Goal: Information Seeking & Learning: Understand process/instructions

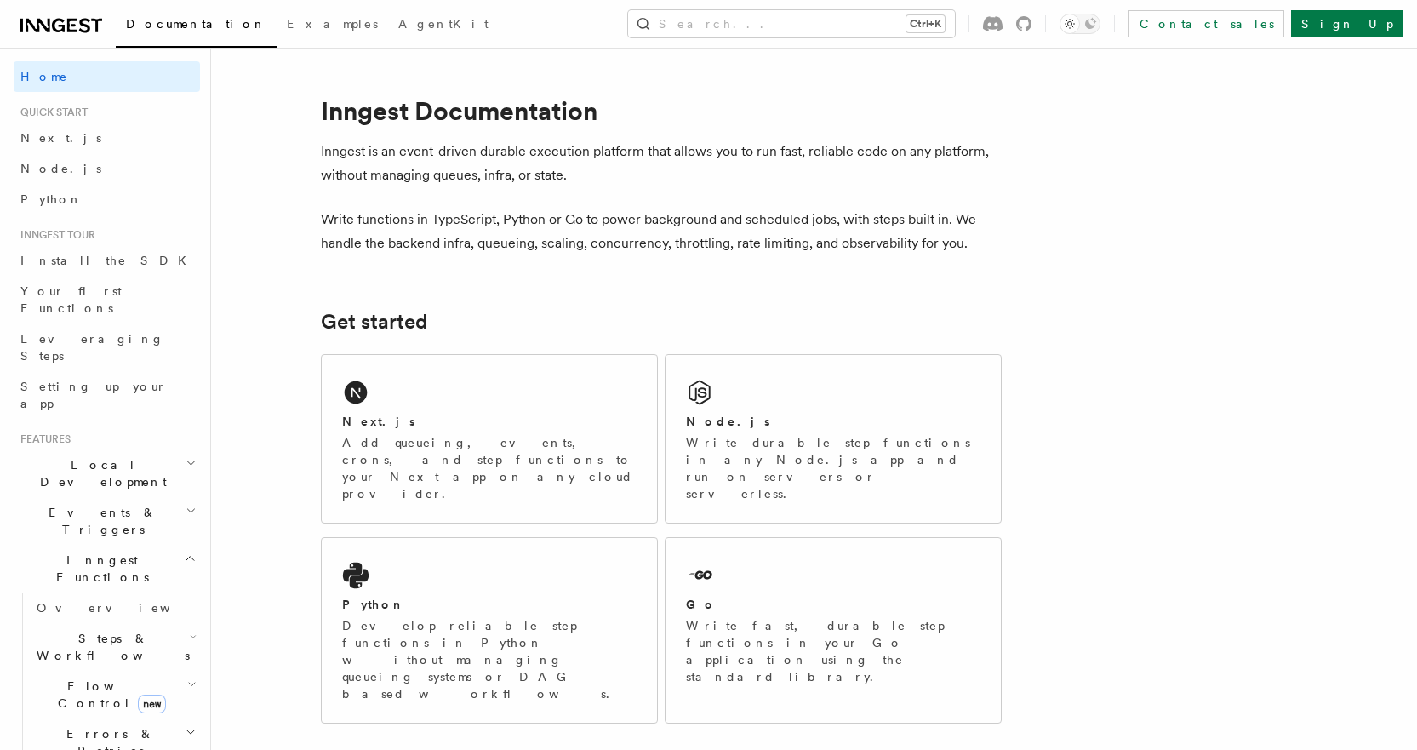
click at [427, 379] on div "Next.js Add queueing, events, crons, and step functions to your Next app on any…" at bounding box center [489, 439] width 335 height 168
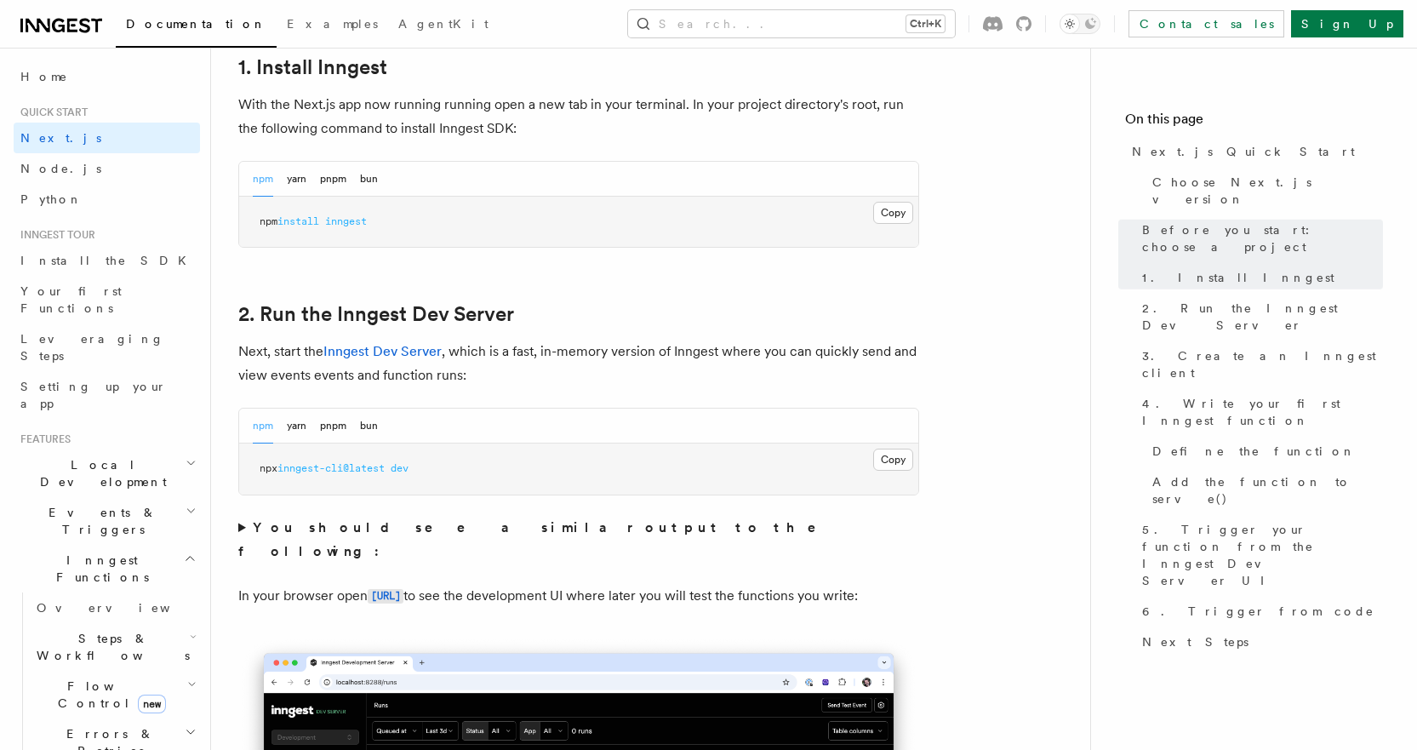
scroll to position [974, 0]
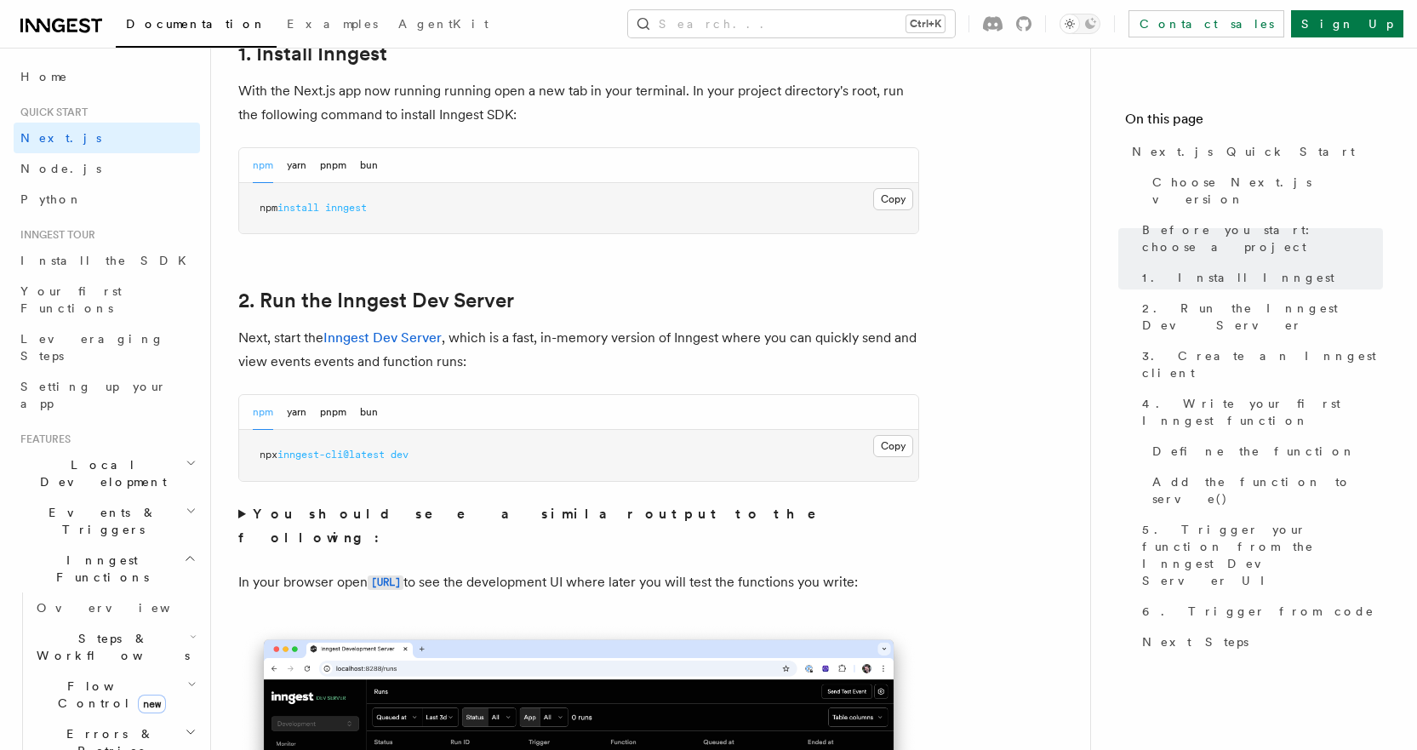
click at [265, 416] on button "npm" at bounding box center [263, 412] width 20 height 35
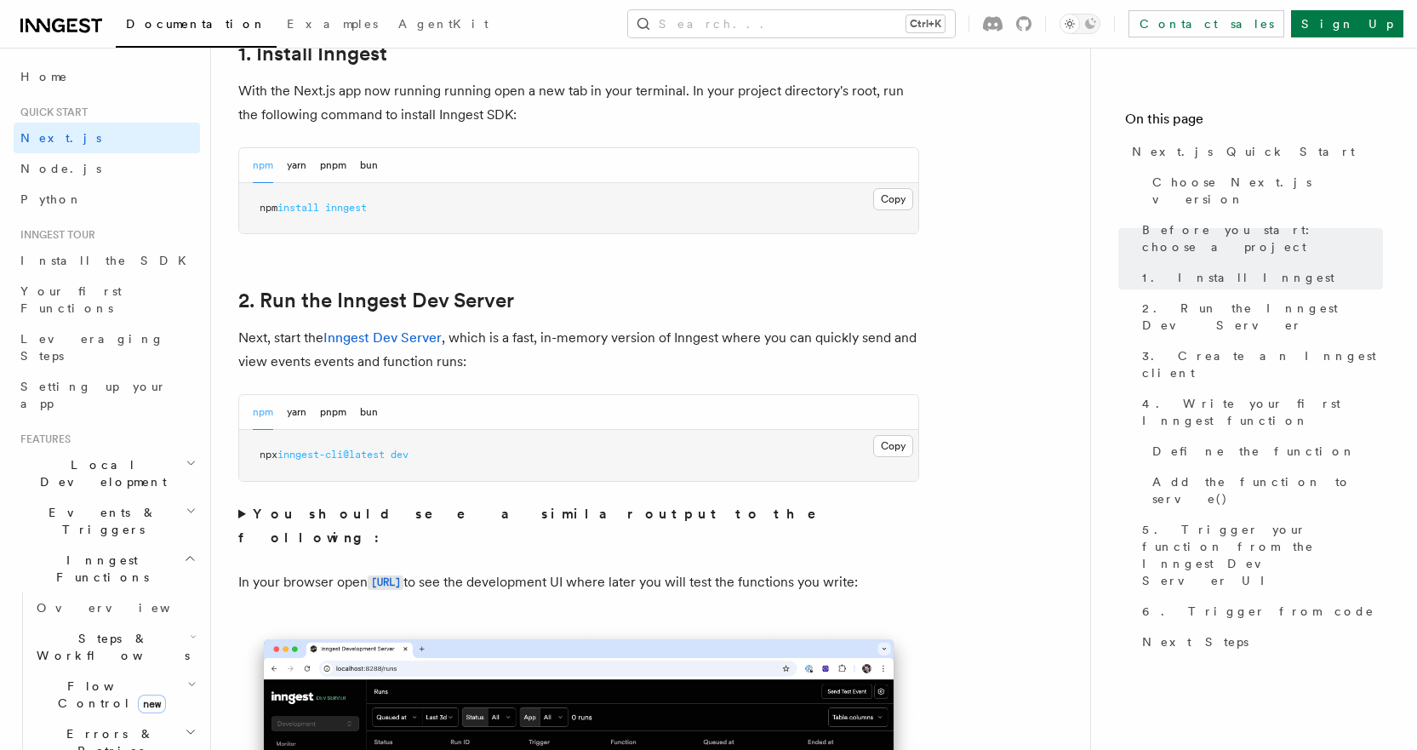
click at [265, 416] on button "npm" at bounding box center [263, 412] width 20 height 35
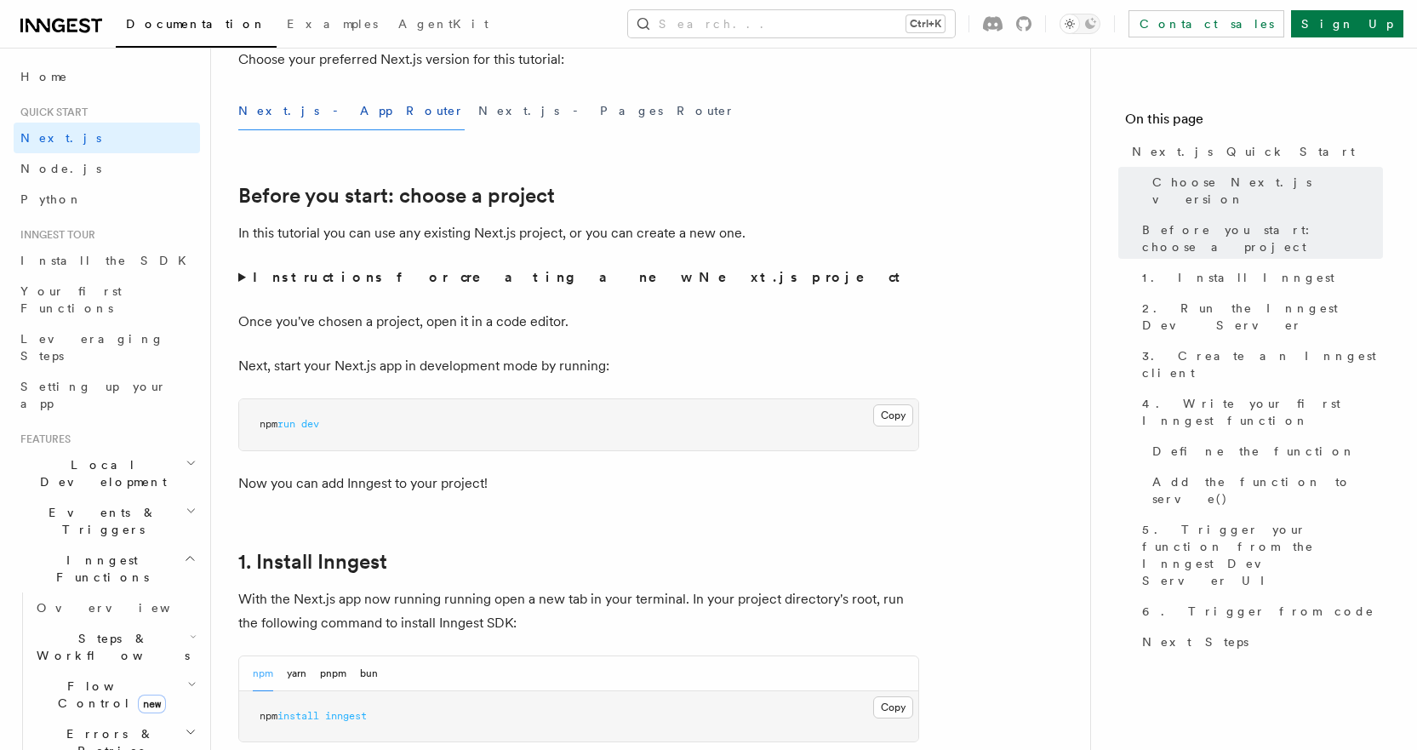
scroll to position [765, 0]
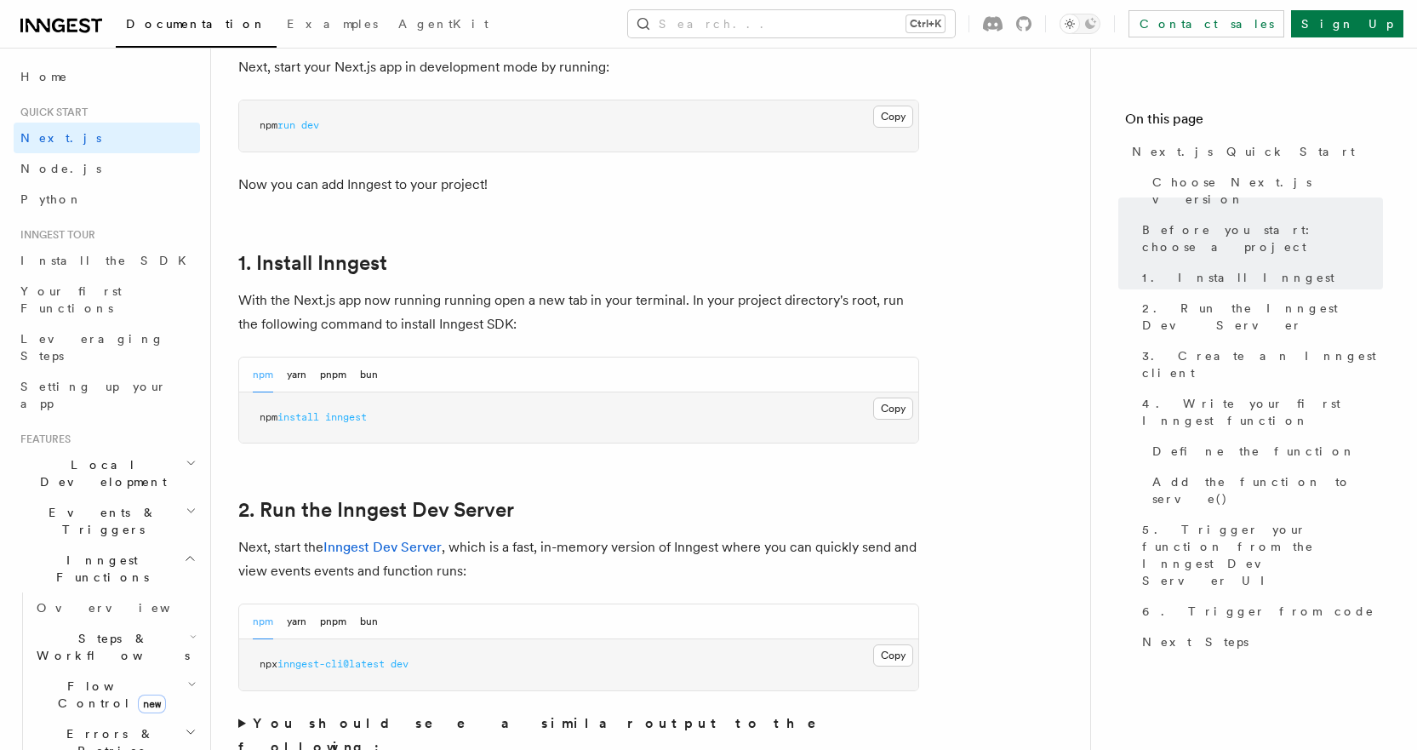
click at [291, 418] on span "install" at bounding box center [298, 417] width 42 height 12
click at [528, 425] on pre "npm install inngest" at bounding box center [578, 417] width 679 height 51
click at [905, 653] on button "Copy Copied" at bounding box center [893, 655] width 40 height 22
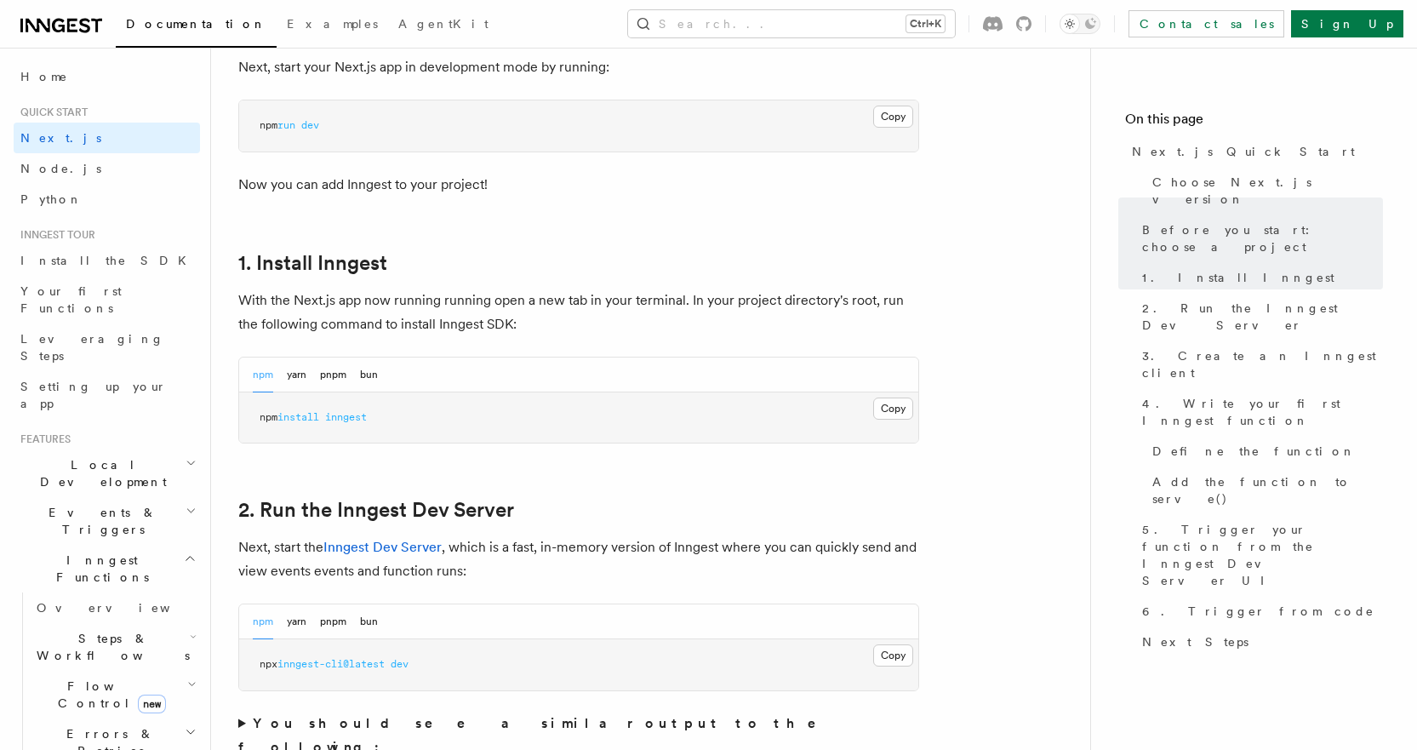
click at [1100, 306] on nav "On this page Next.js Quick Start Choose Next.js version Before you start: choos…" at bounding box center [1253, 399] width 327 height 702
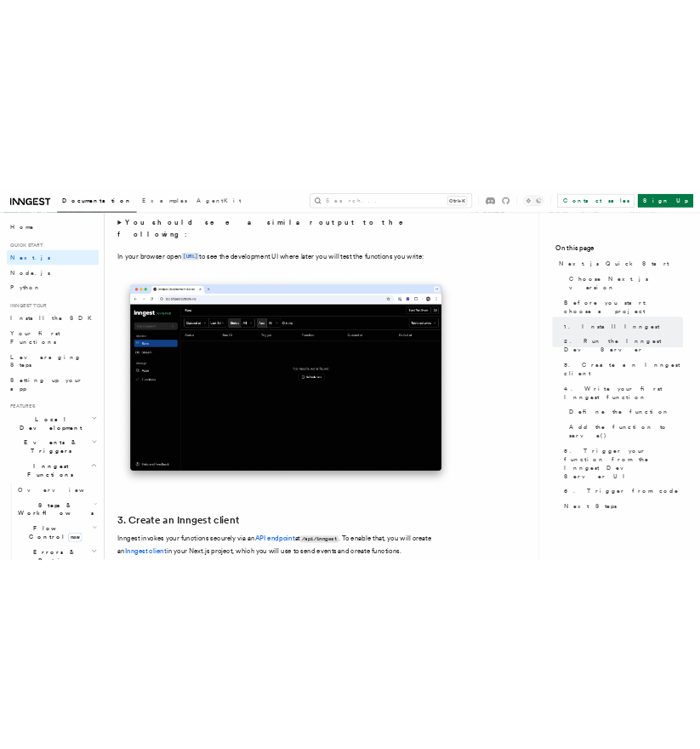
scroll to position [2075, 0]
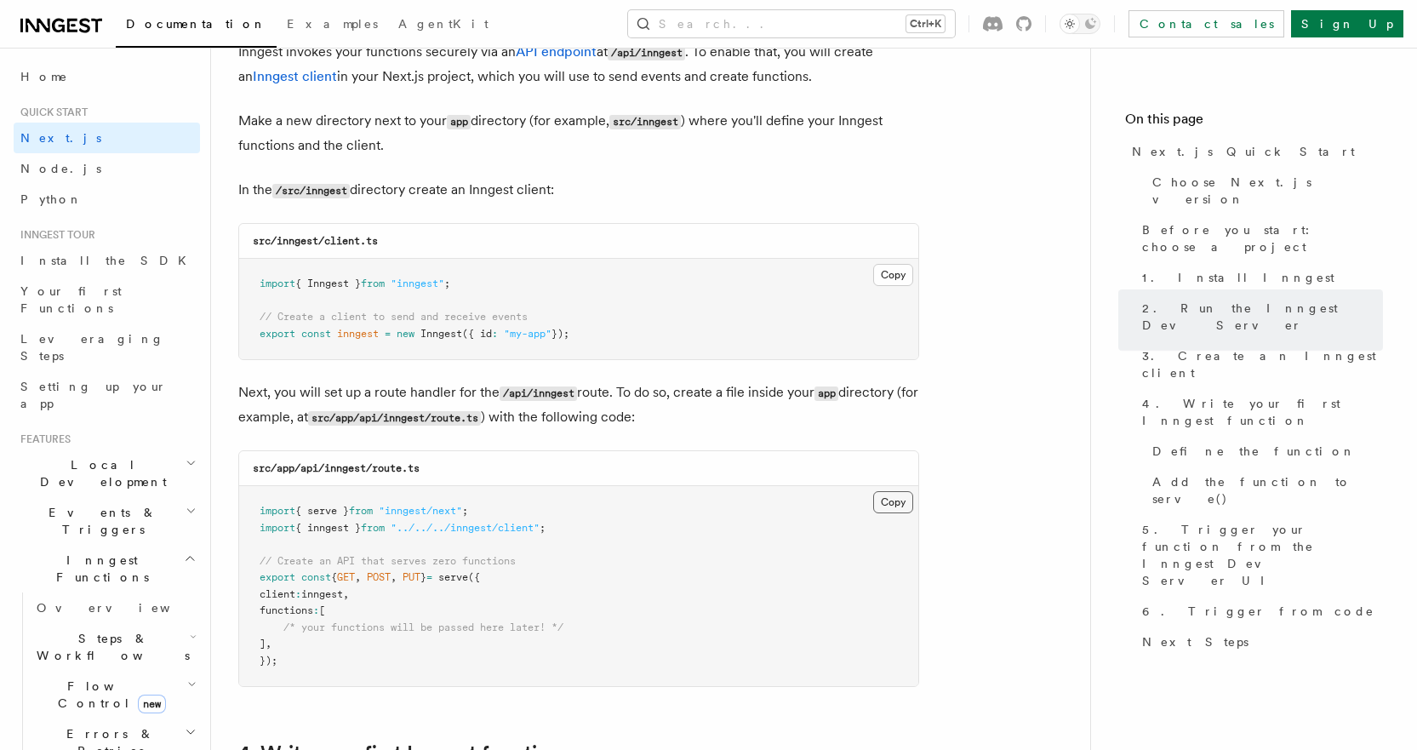
click at [880, 494] on button "Copy Copied" at bounding box center [893, 502] width 40 height 22
drag, startPoint x: 953, startPoint y: 136, endPoint x: 623, endPoint y: 127, distance: 330.3
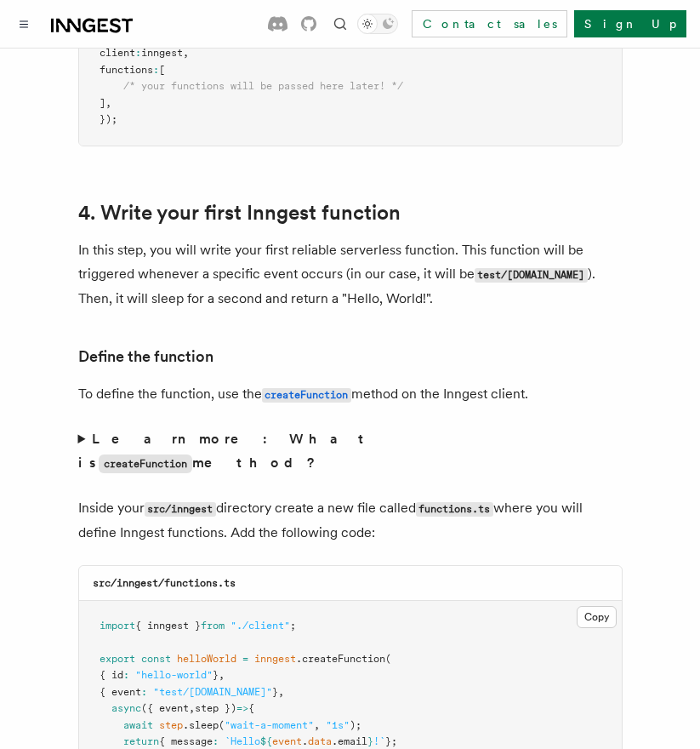
scroll to position [2981, 0]
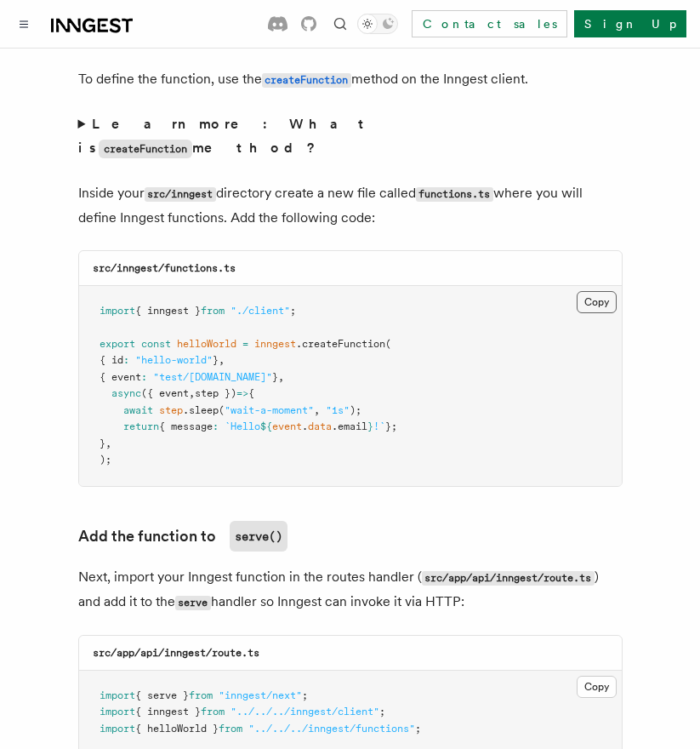
click at [580, 291] on button "Copy Copied" at bounding box center [597, 302] width 40 height 22
